Goal: Task Accomplishment & Management: Manage account settings

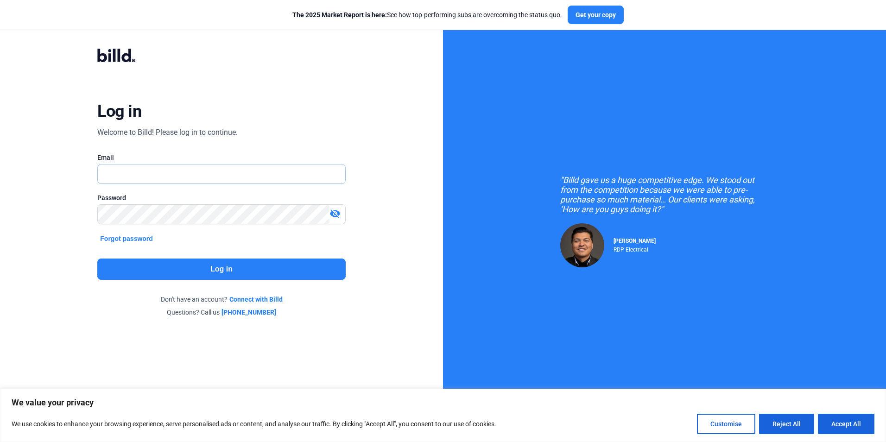
type input "cindy@ironsmithfire.com"
click at [260, 263] on button "Log in" at bounding box center [221, 269] width 248 height 21
